Goal: Find specific page/section: Find specific page/section

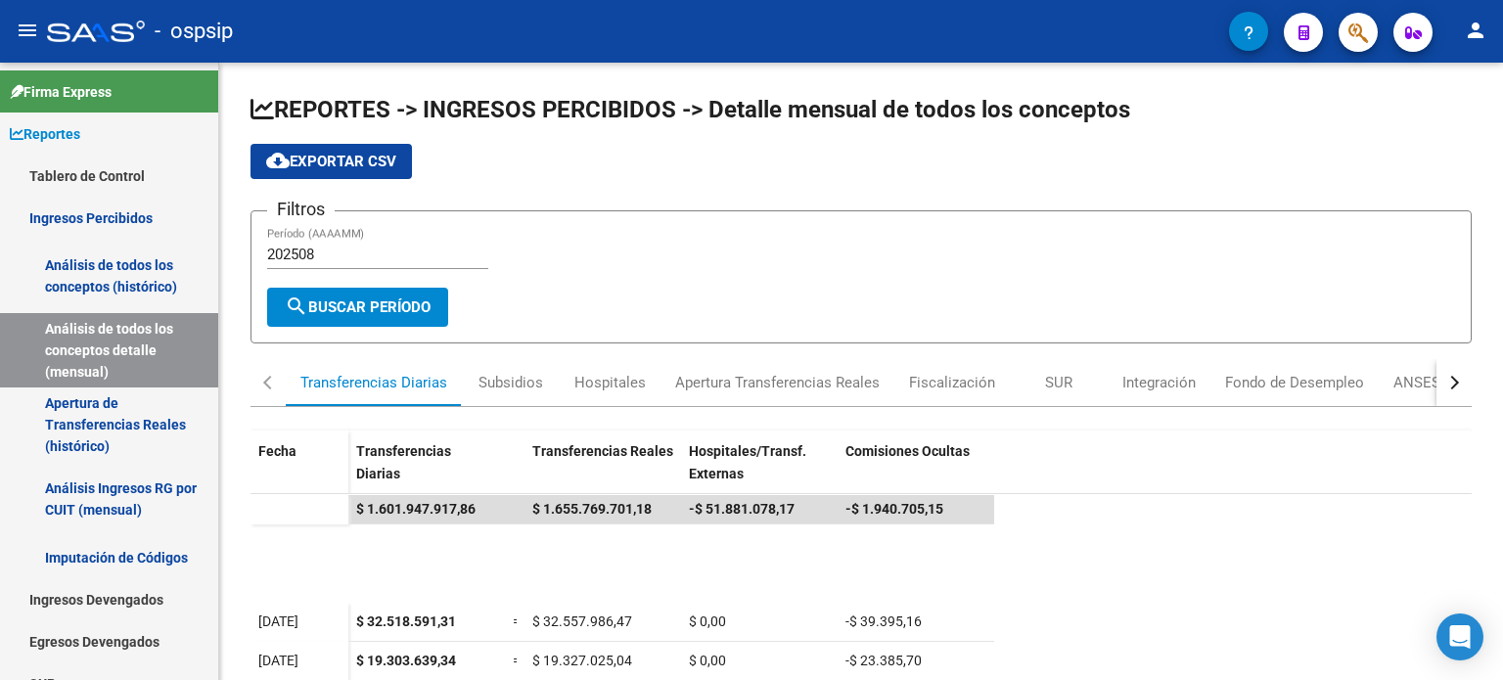
scroll to position [97, 0]
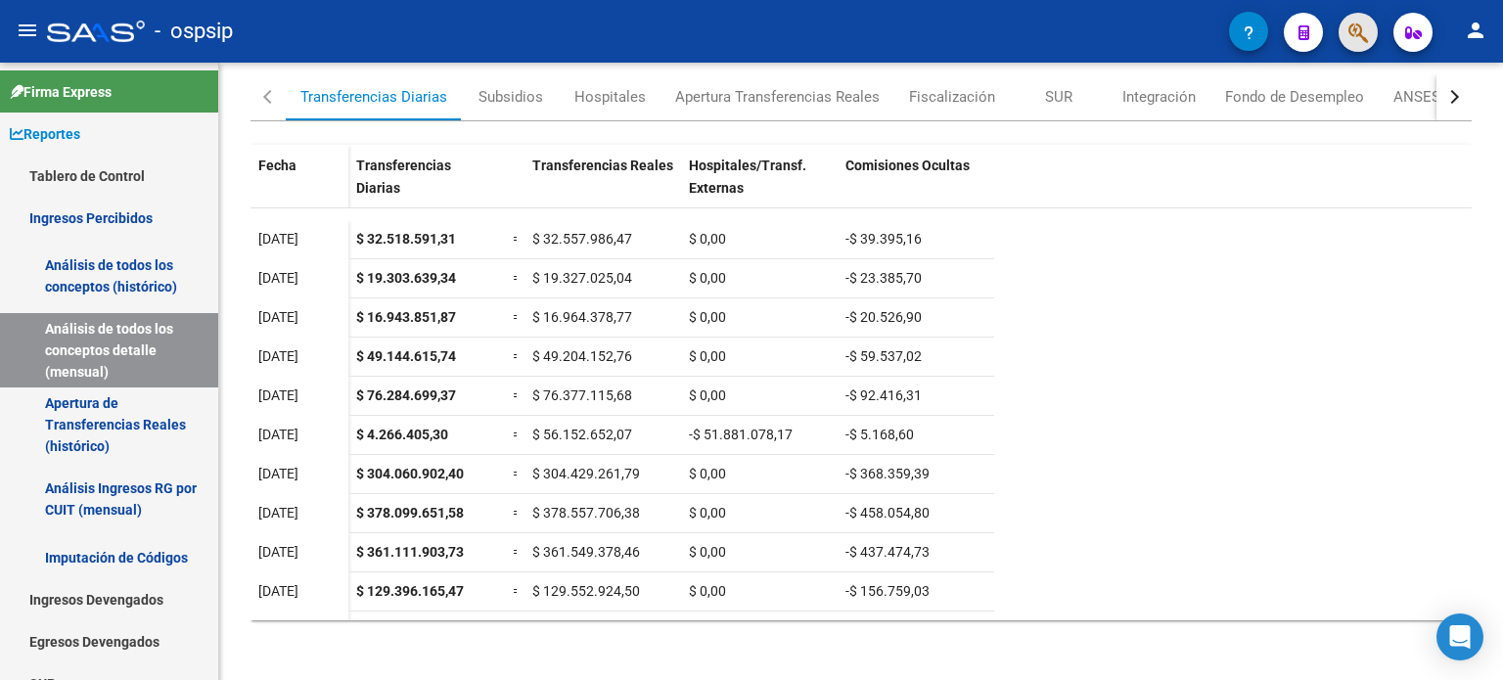
click at [1372, 38] on button "button" at bounding box center [1358, 32] width 39 height 39
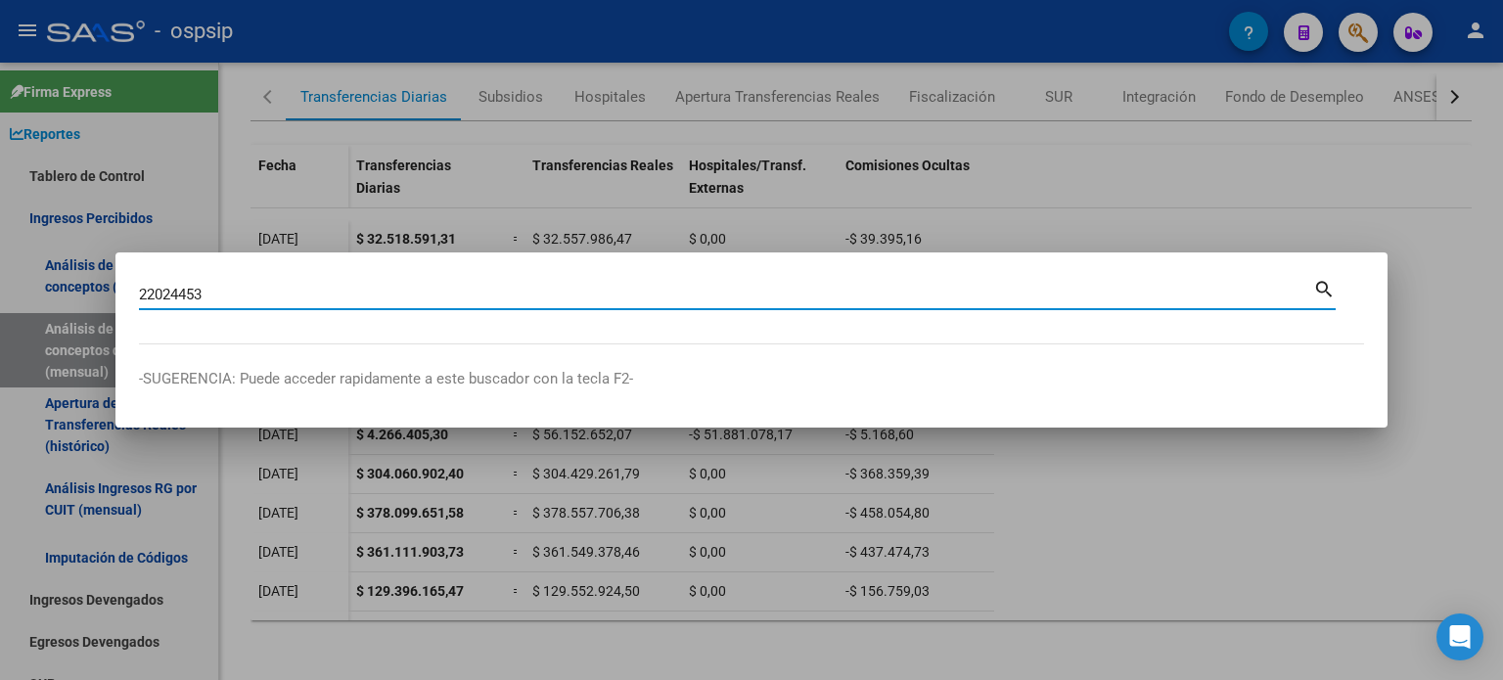
type input "22024453"
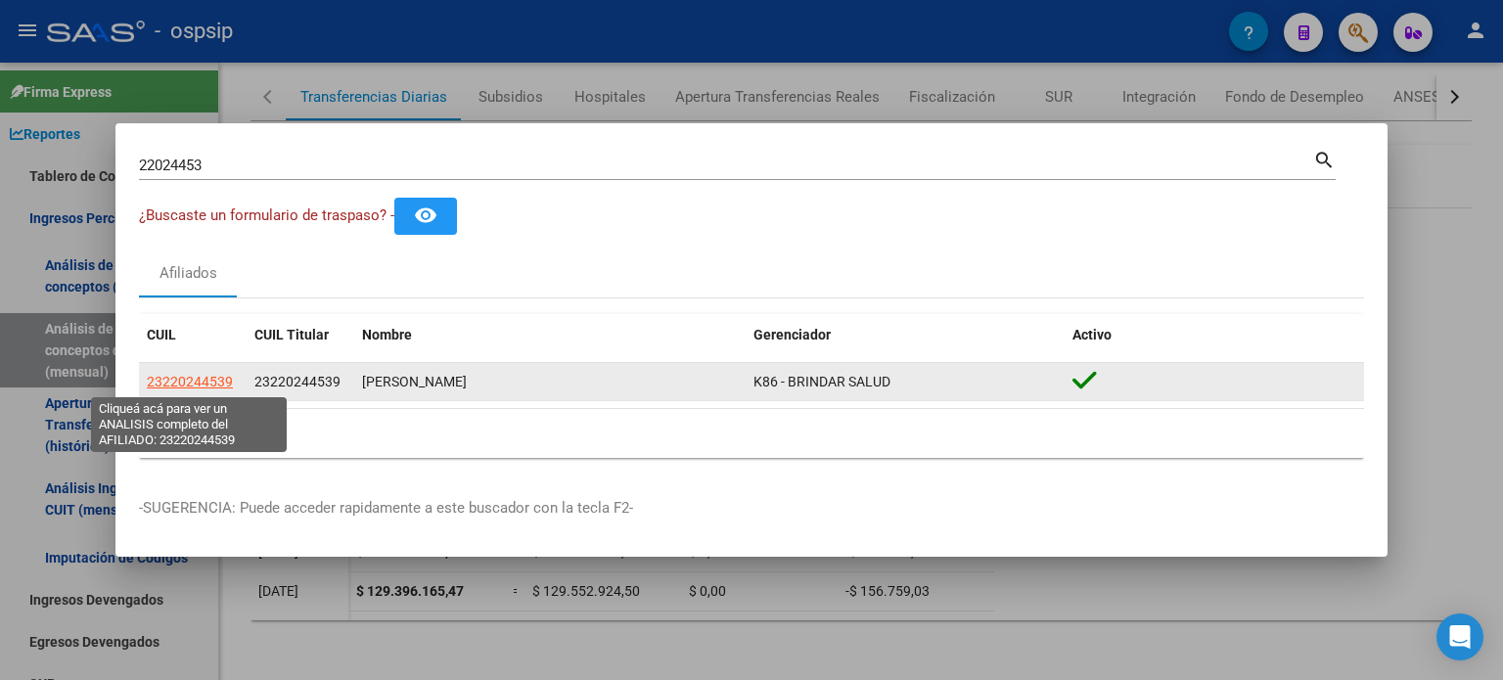
click at [212, 383] on span "23220244539" at bounding box center [190, 382] width 86 height 16
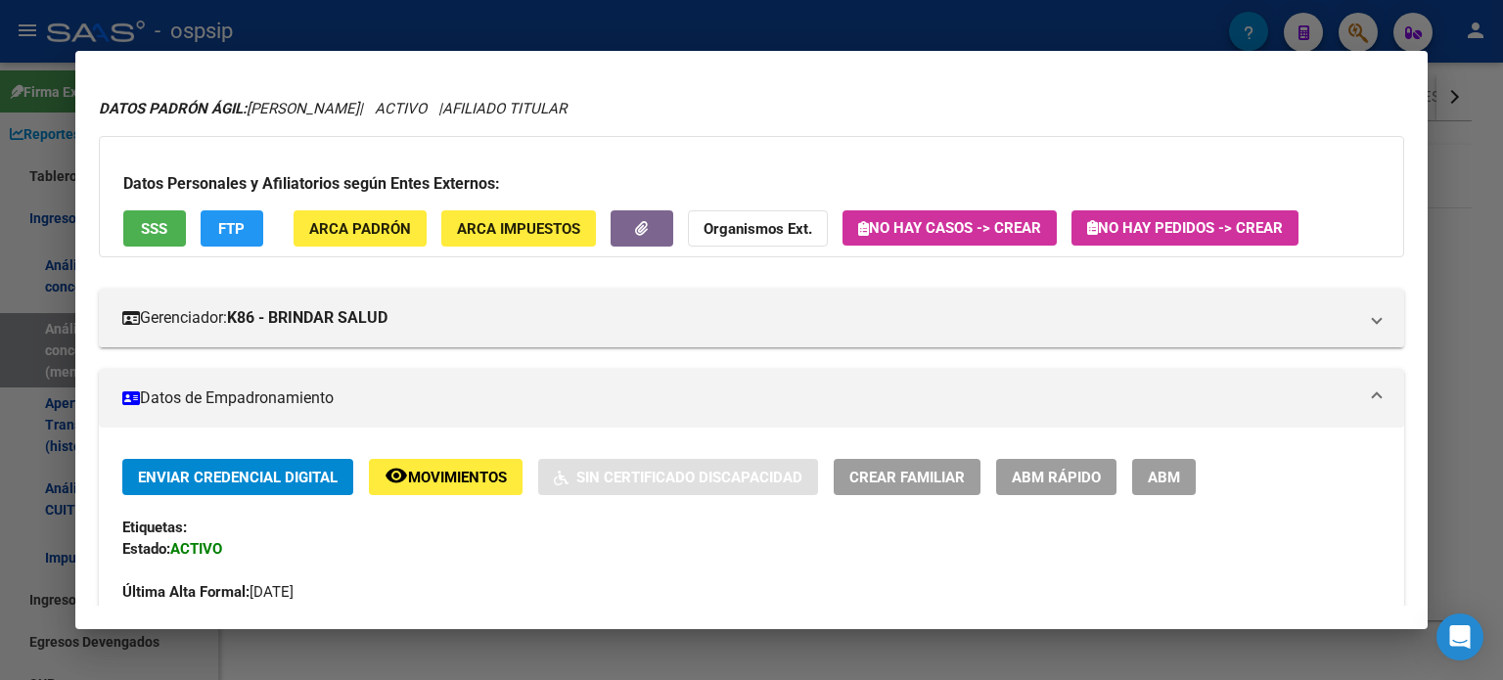
scroll to position [0, 0]
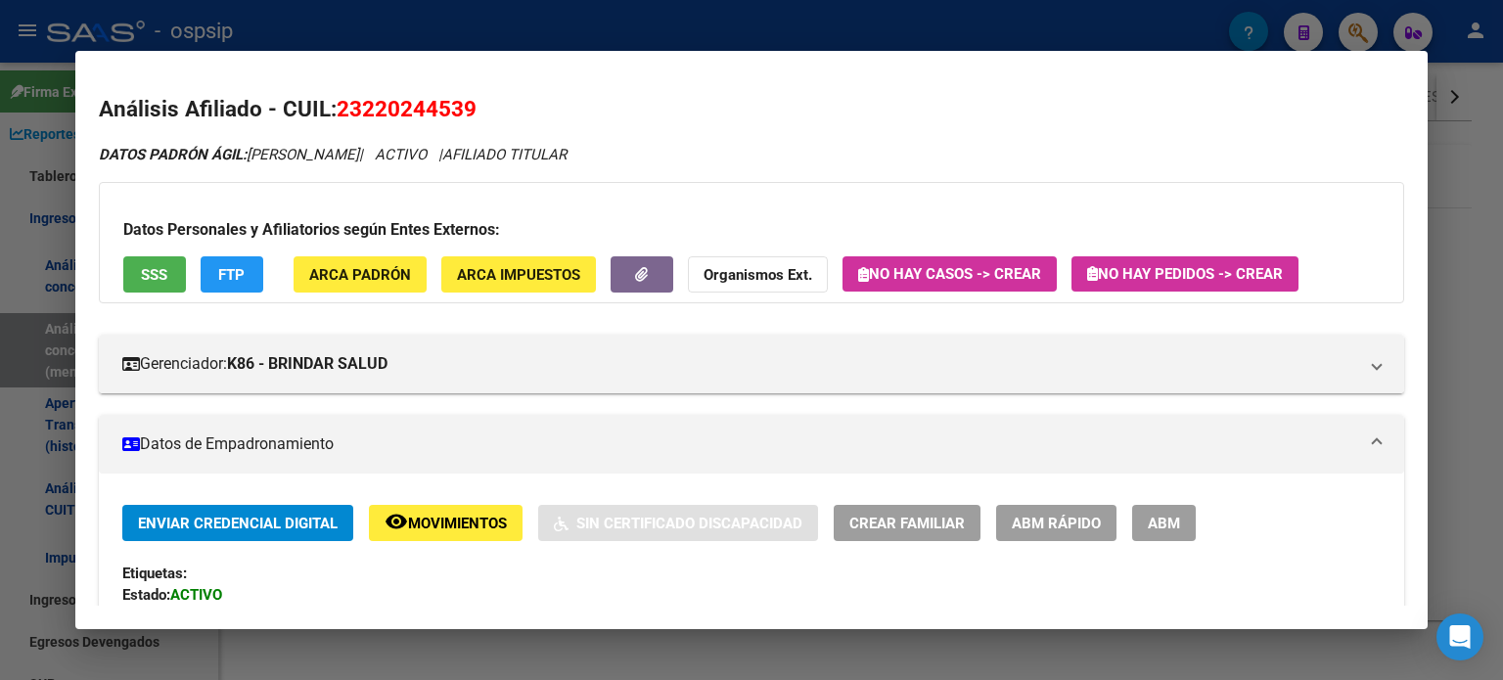
click at [29, 305] on div at bounding box center [751, 340] width 1503 height 680
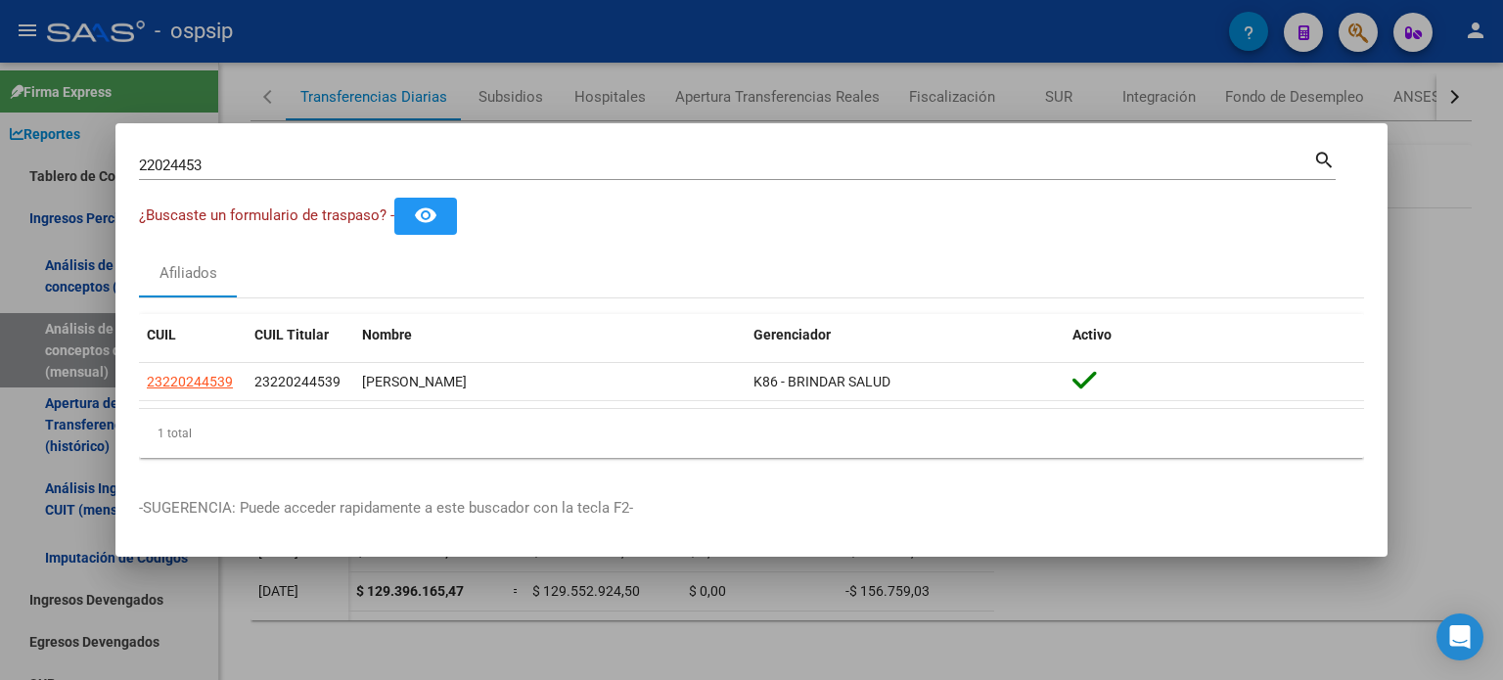
click at [29, 305] on div at bounding box center [751, 340] width 1503 height 680
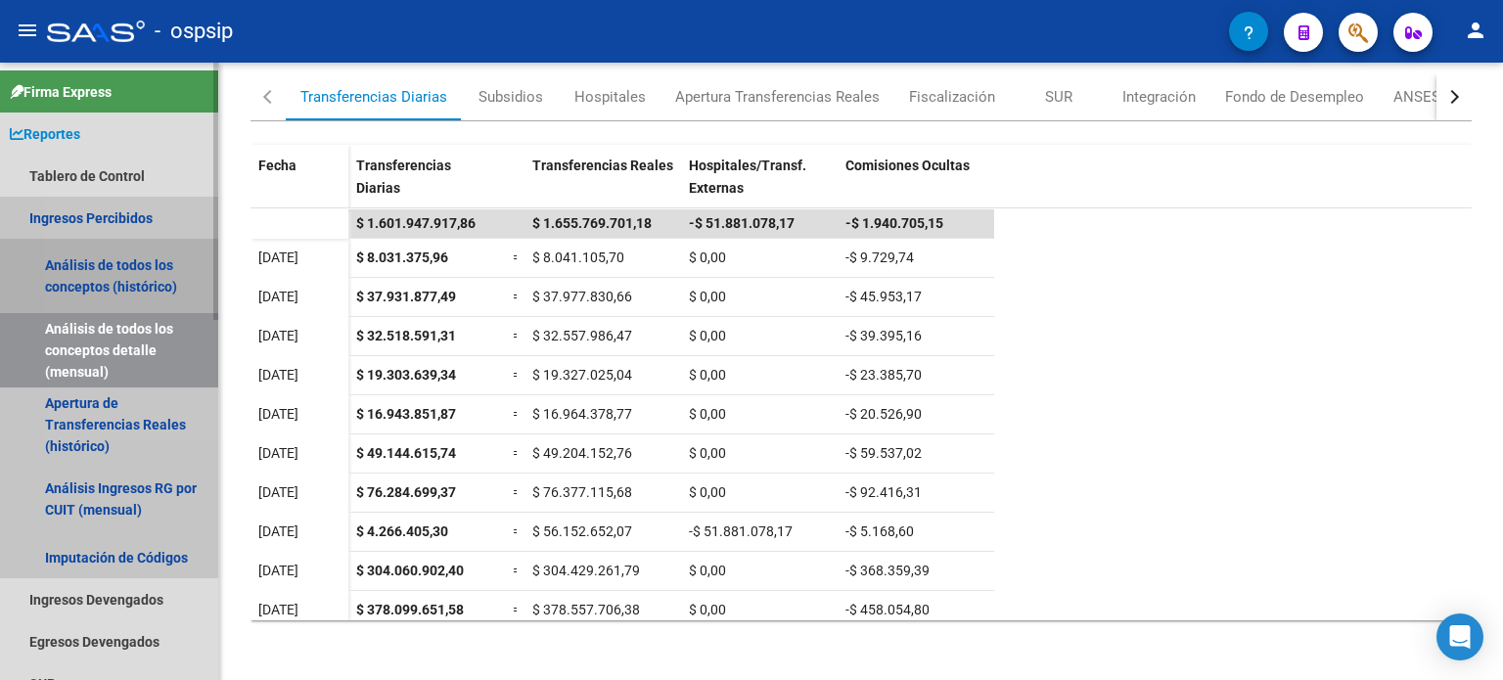
click at [127, 273] on link "Análisis de todos los conceptos (histórico)" at bounding box center [109, 276] width 218 height 74
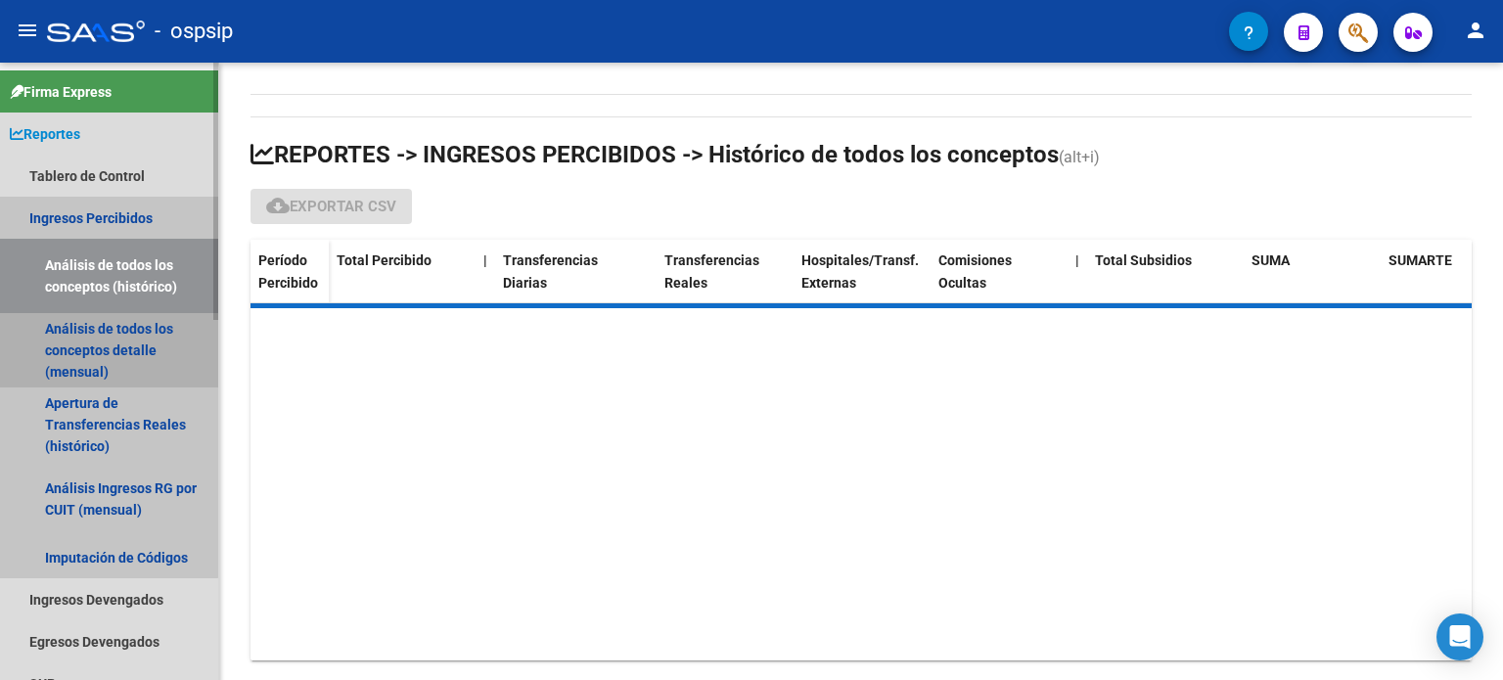
click at [97, 359] on link "Análisis de todos los conceptos detalle (mensual)" at bounding box center [109, 350] width 218 height 74
